Goal: Transaction & Acquisition: Purchase product/service

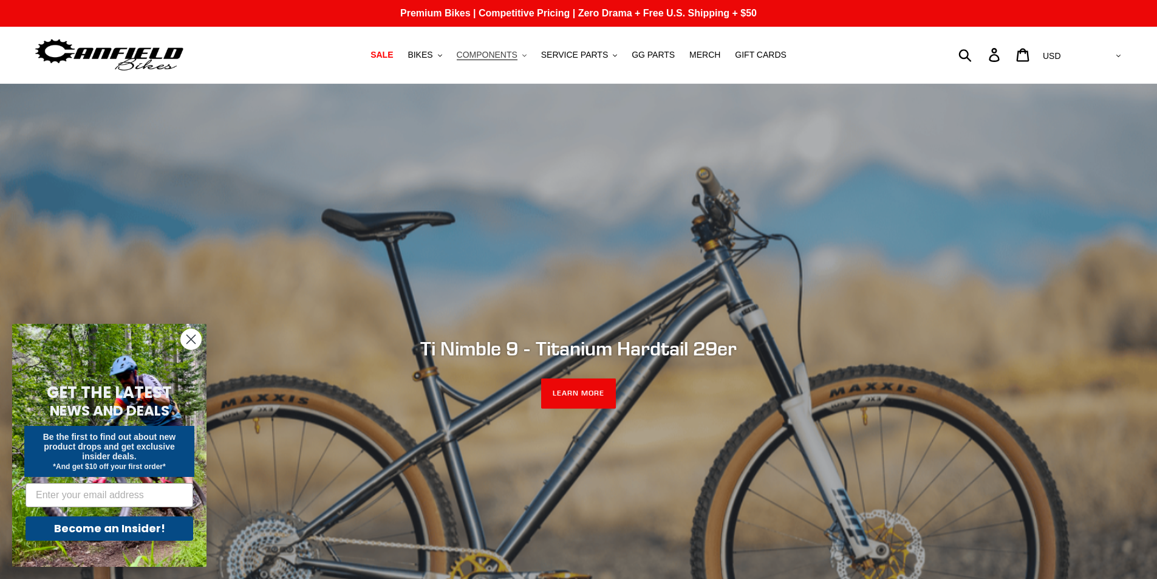
click at [510, 60] on span "COMPONENTS" at bounding box center [487, 55] width 61 height 10
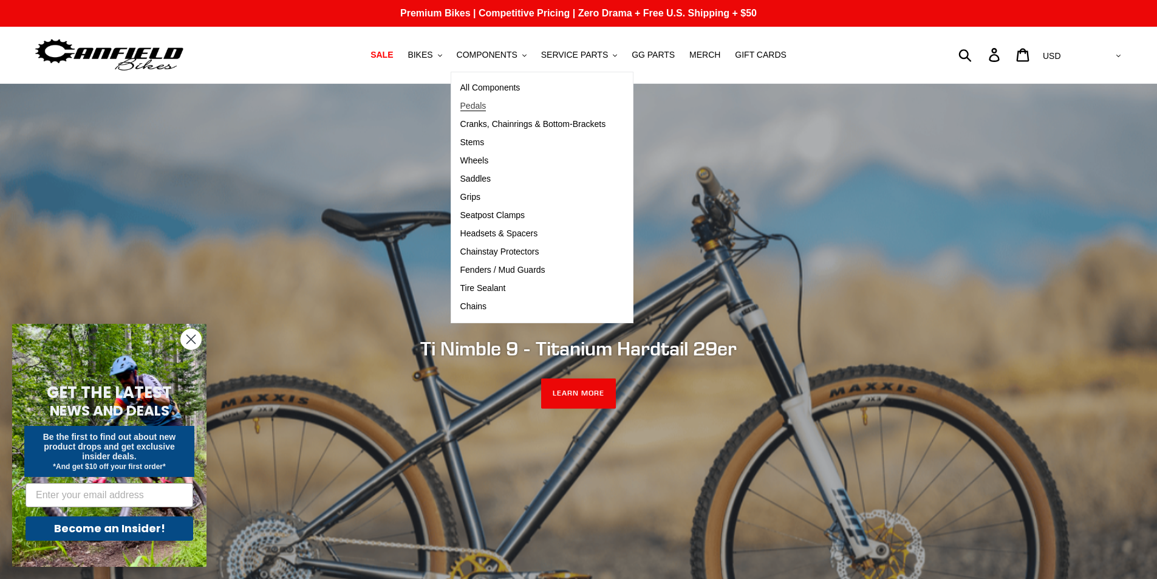
click at [487, 104] on span "Pedals" at bounding box center [473, 106] width 26 height 10
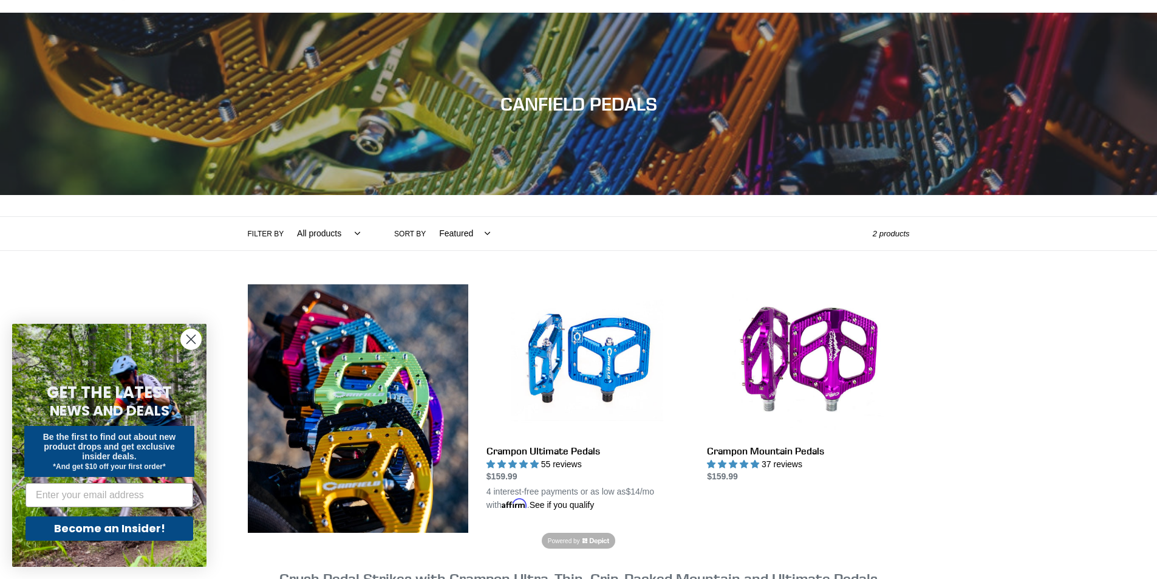
scroll to position [243, 0]
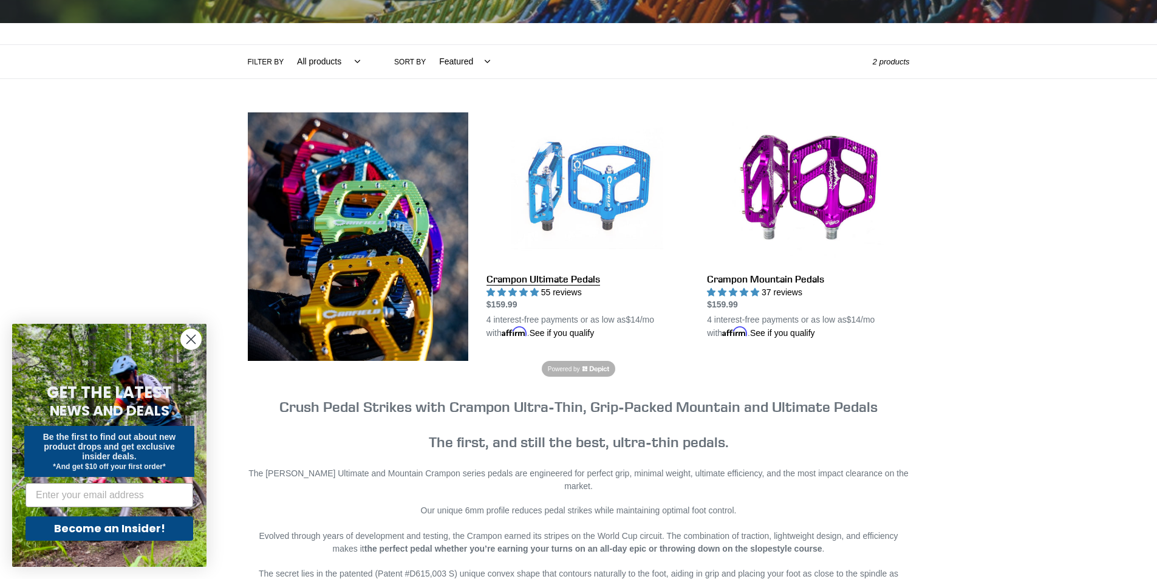
click at [537, 275] on link "Crampon Ultimate Pedals" at bounding box center [588, 226] width 202 height 228
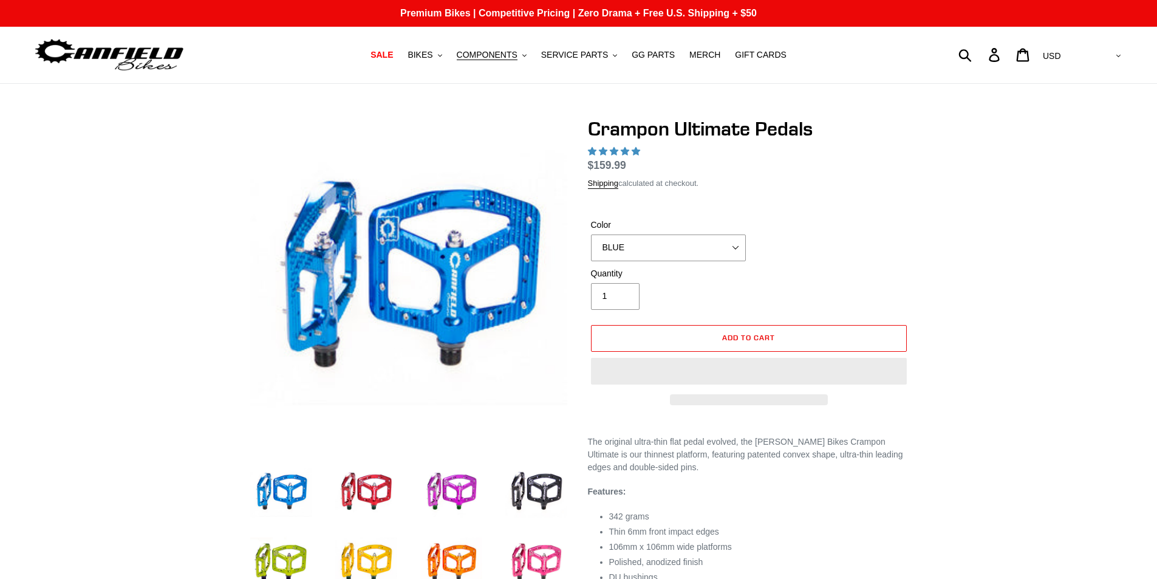
select select "highest-rating"
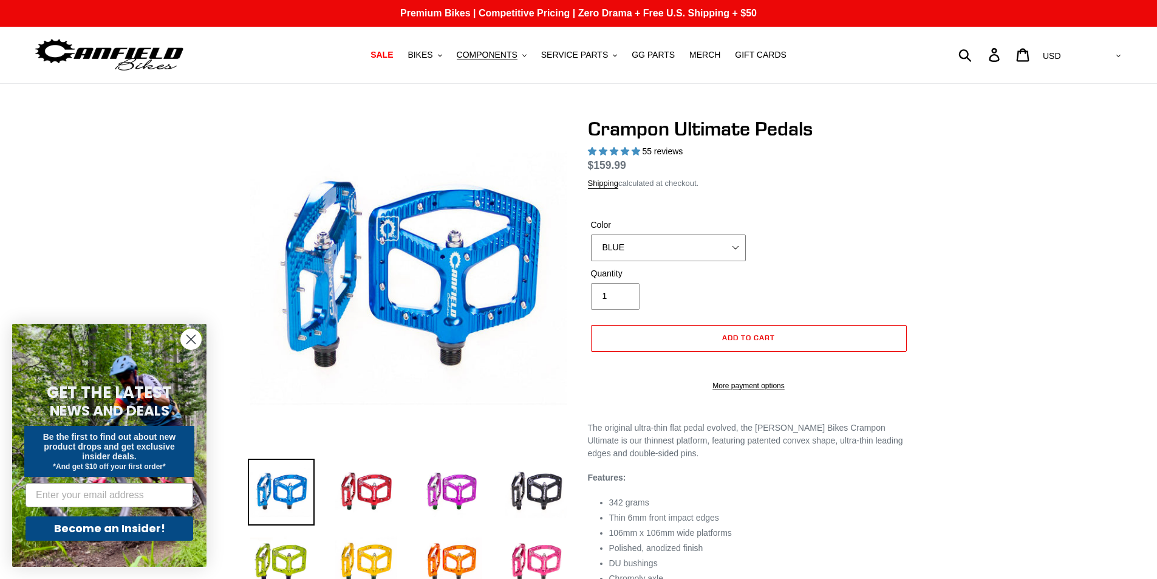
click at [710, 251] on select "BLUE RED PURPLE STEALTH BRONZE GREY [GEOGRAPHIC_DATA] BLACK POLISHED [GEOGRAPHI…" at bounding box center [668, 247] width 155 height 27
click at [591, 248] on select "BLUE RED PURPLE STEALTH BRONZE GREY [GEOGRAPHIC_DATA] BLACK POLISHED [GEOGRAPHI…" at bounding box center [668, 247] width 155 height 27
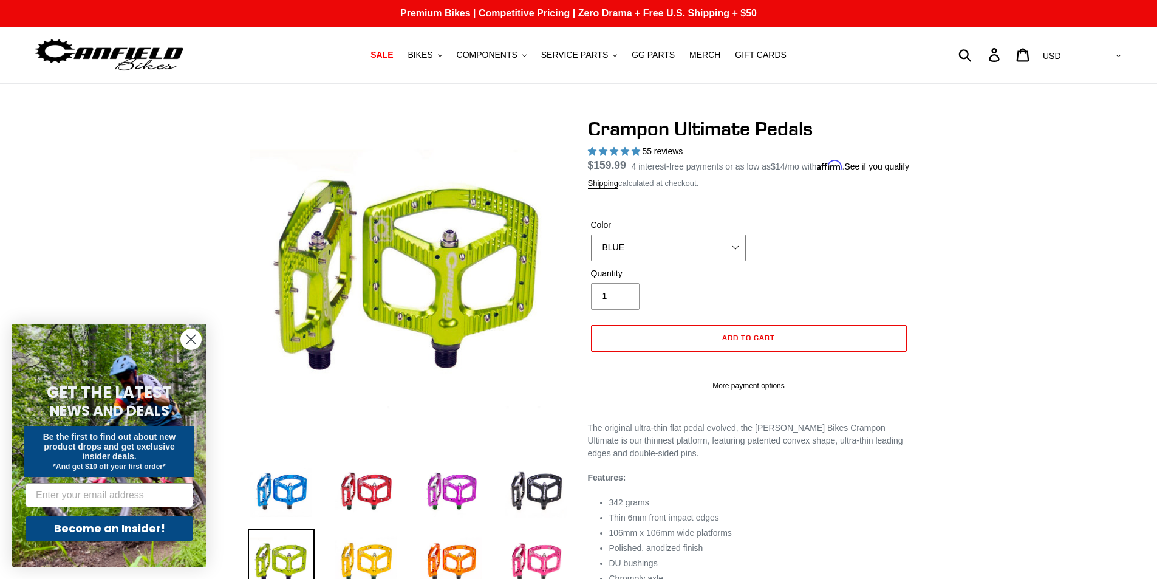
click at [709, 261] on select "BLUE RED PURPLE STEALTH BRONZE GREY [GEOGRAPHIC_DATA] BLACK POLISHED [GEOGRAPHI…" at bounding box center [668, 247] width 155 height 27
click at [591, 248] on select "BLUE RED PURPLE STEALTH BRONZE GREY [GEOGRAPHIC_DATA] BLACK POLISHED [GEOGRAPHI…" at bounding box center [668, 247] width 155 height 27
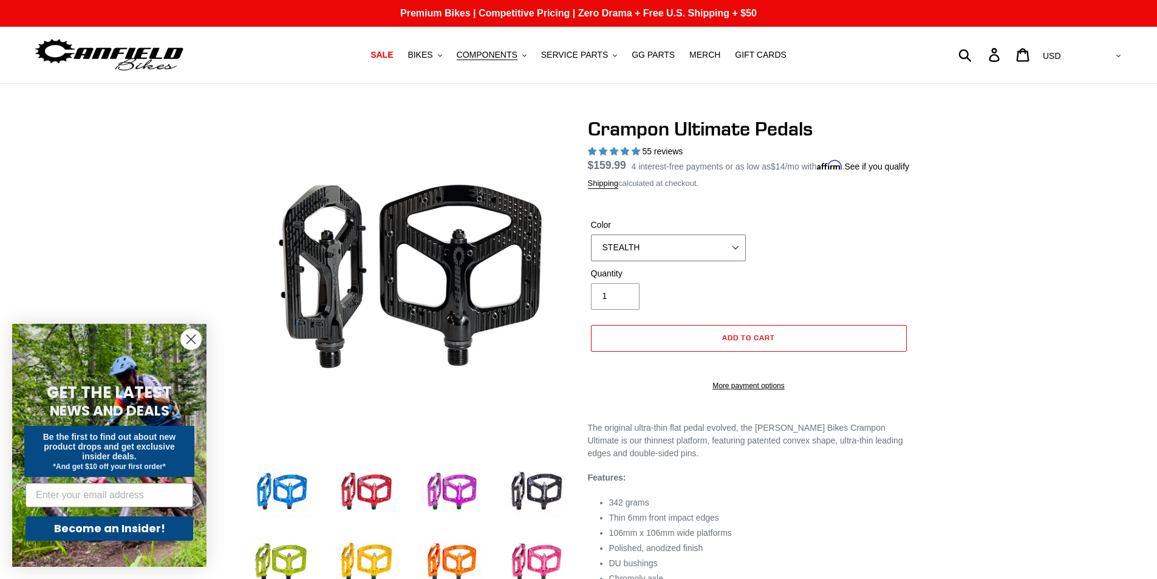
click at [676, 261] on select "BLUE RED PURPLE STEALTH BRONZE GREY [GEOGRAPHIC_DATA] BLACK POLISHED [GEOGRAPHI…" at bounding box center [668, 247] width 155 height 27
click at [591, 248] on select "BLUE RED PURPLE STEALTH BRONZE GREY [GEOGRAPHIC_DATA] BLACK POLISHED [GEOGRAPHI…" at bounding box center [668, 247] width 155 height 27
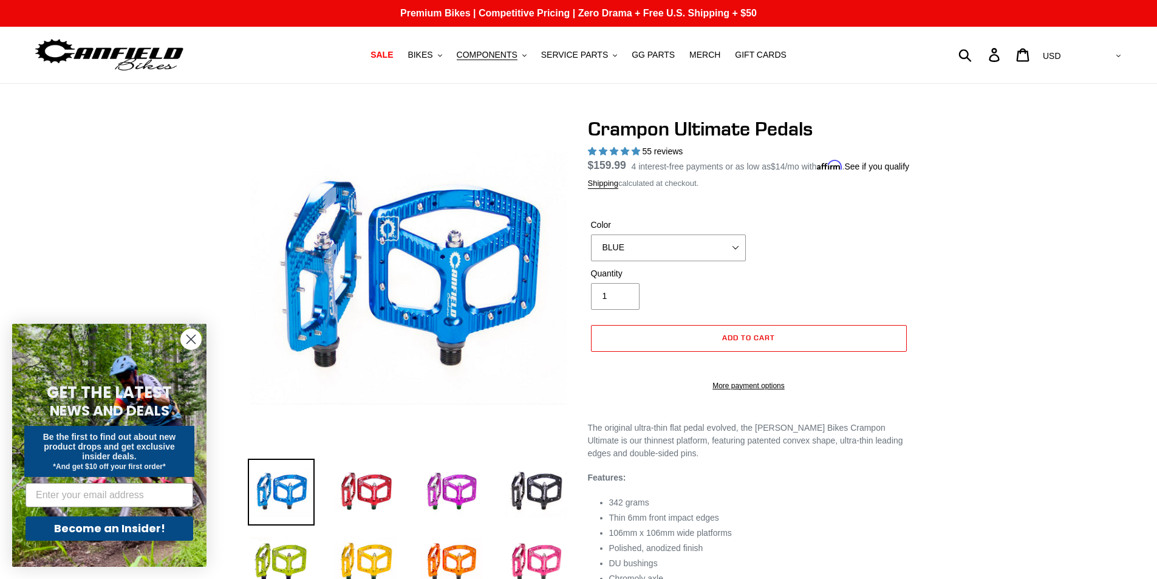
click at [701, 231] on label "Color" at bounding box center [668, 225] width 155 height 13
click at [701, 245] on select "BLUE RED PURPLE STEALTH BRONZE GREY [GEOGRAPHIC_DATA] BLACK POLISHED [GEOGRAPHI…" at bounding box center [668, 247] width 155 height 27
click at [697, 259] on select "BLUE RED PURPLE STEALTH BRONZE GREY [GEOGRAPHIC_DATA] BLACK POLISHED [GEOGRAPHI…" at bounding box center [668, 247] width 155 height 27
click at [591, 248] on select "BLUE RED PURPLE STEALTH BRONZE GREY [GEOGRAPHIC_DATA] BLACK POLISHED [GEOGRAPHI…" at bounding box center [668, 247] width 155 height 27
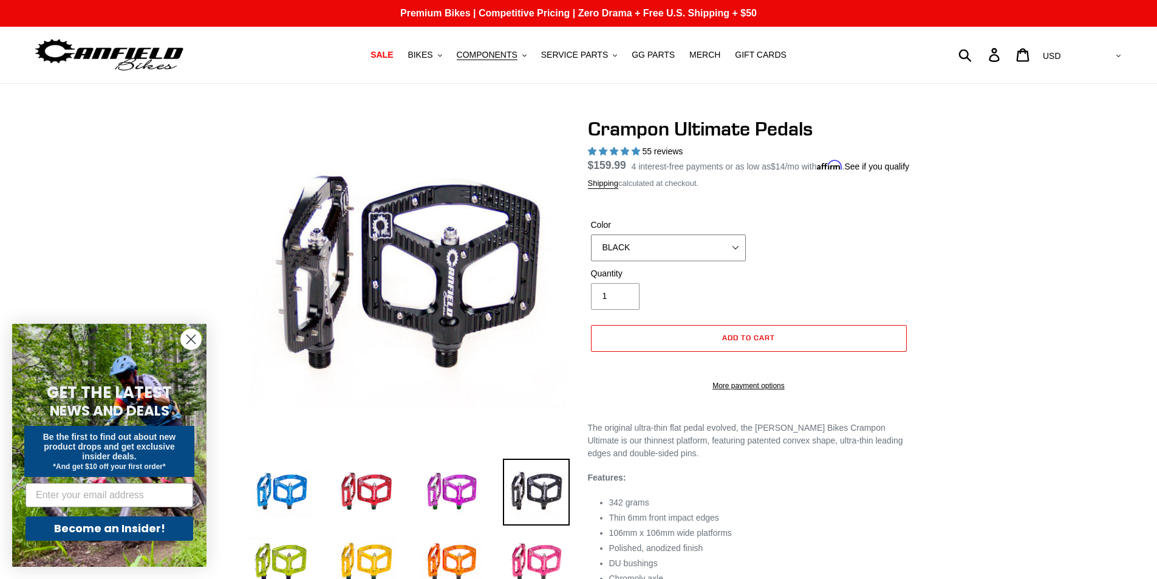
click at [720, 261] on select "BLUE RED PURPLE STEALTH BRONZE GREY [GEOGRAPHIC_DATA] BLACK POLISHED [GEOGRAPHI…" at bounding box center [668, 247] width 155 height 27
click at [591, 248] on select "BLUE RED PURPLE STEALTH BRONZE GREY [GEOGRAPHIC_DATA] BLACK POLISHED [GEOGRAPHI…" at bounding box center [668, 247] width 155 height 27
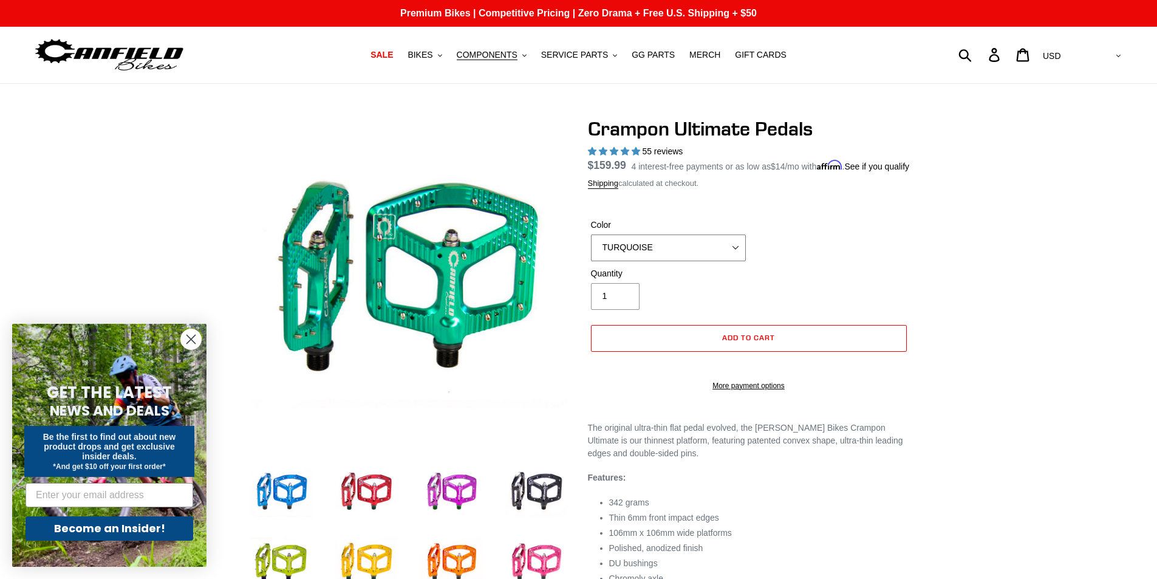
click at [711, 261] on select "BLUE RED PURPLE STEALTH BRONZE GREY [GEOGRAPHIC_DATA] BLACK POLISHED [GEOGRAPHI…" at bounding box center [668, 247] width 155 height 27
click at [591, 248] on select "BLUE RED PURPLE STEALTH BRONZE GREY [GEOGRAPHIC_DATA] BLACK POLISHED [GEOGRAPHI…" at bounding box center [668, 247] width 155 height 27
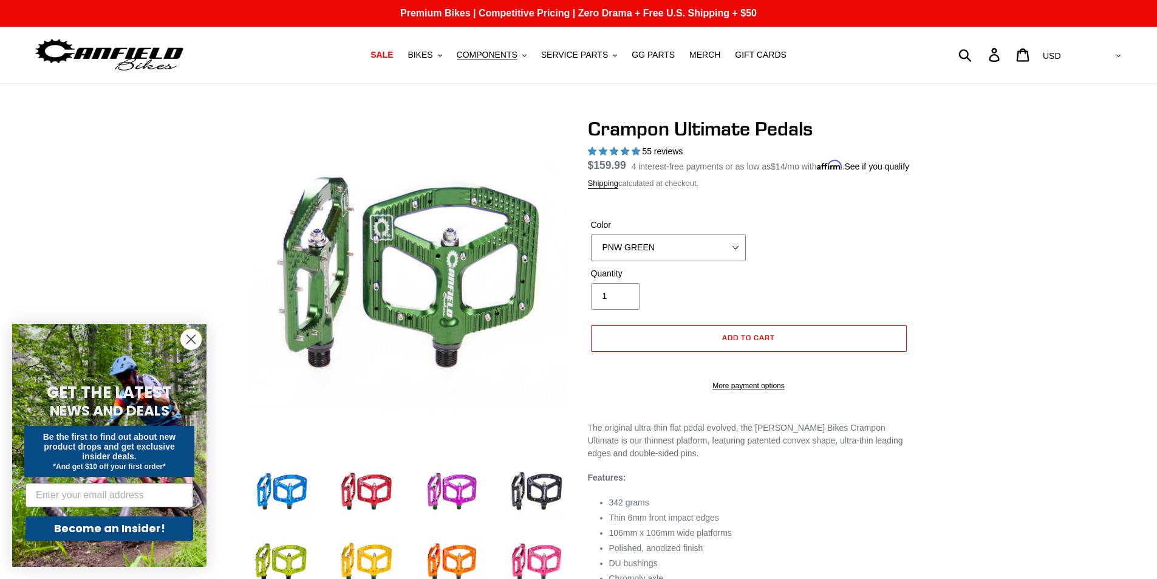
click at [697, 261] on select "BLUE RED PURPLE STEALTH BRONZE GREY [GEOGRAPHIC_DATA] BLACK POLISHED [GEOGRAPHI…" at bounding box center [668, 247] width 155 height 27
select select "ORANGE"
click at [591, 248] on select "BLUE RED PURPLE STEALTH BRONZE GREY [GEOGRAPHIC_DATA] BLACK POLISHED [GEOGRAPHI…" at bounding box center [668, 247] width 155 height 27
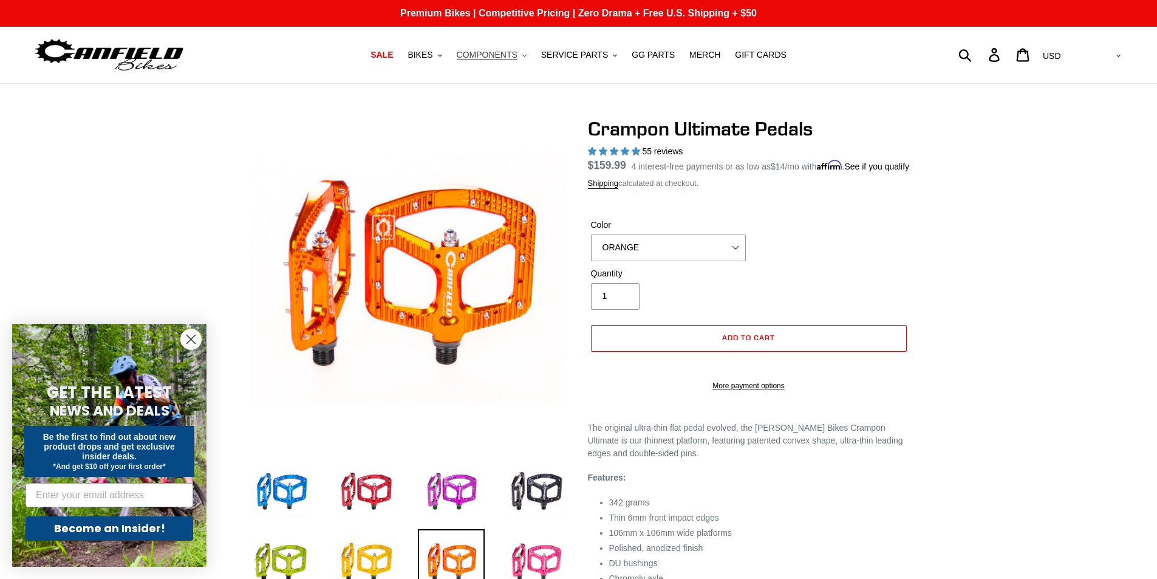
click at [502, 50] on span "COMPONENTS" at bounding box center [487, 55] width 61 height 10
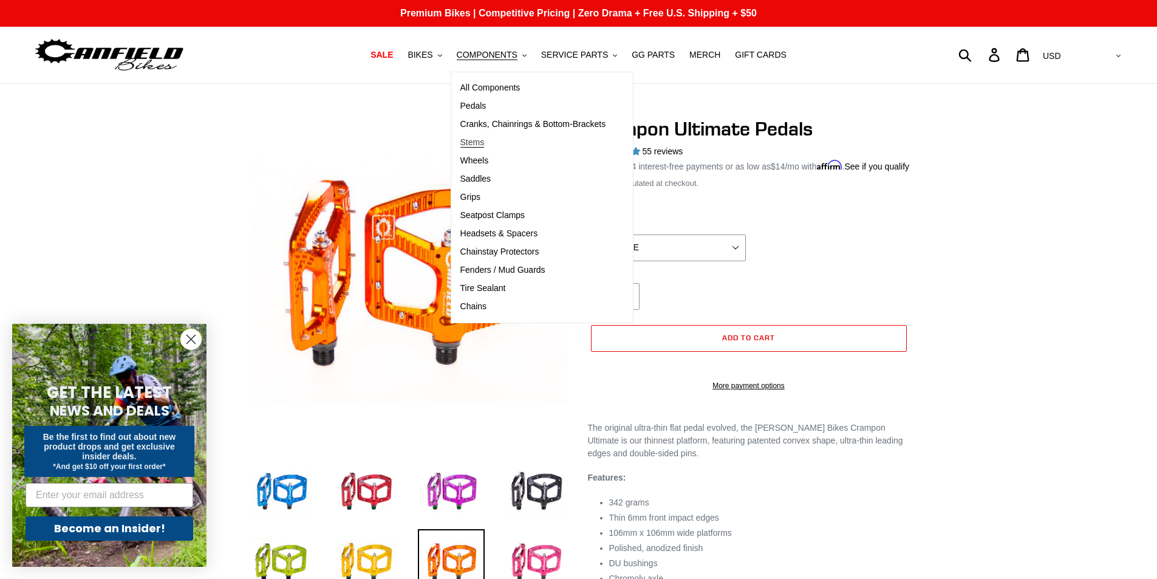
click at [485, 139] on span "Stems" at bounding box center [472, 142] width 24 height 10
